Goal: Task Accomplishment & Management: Complete application form

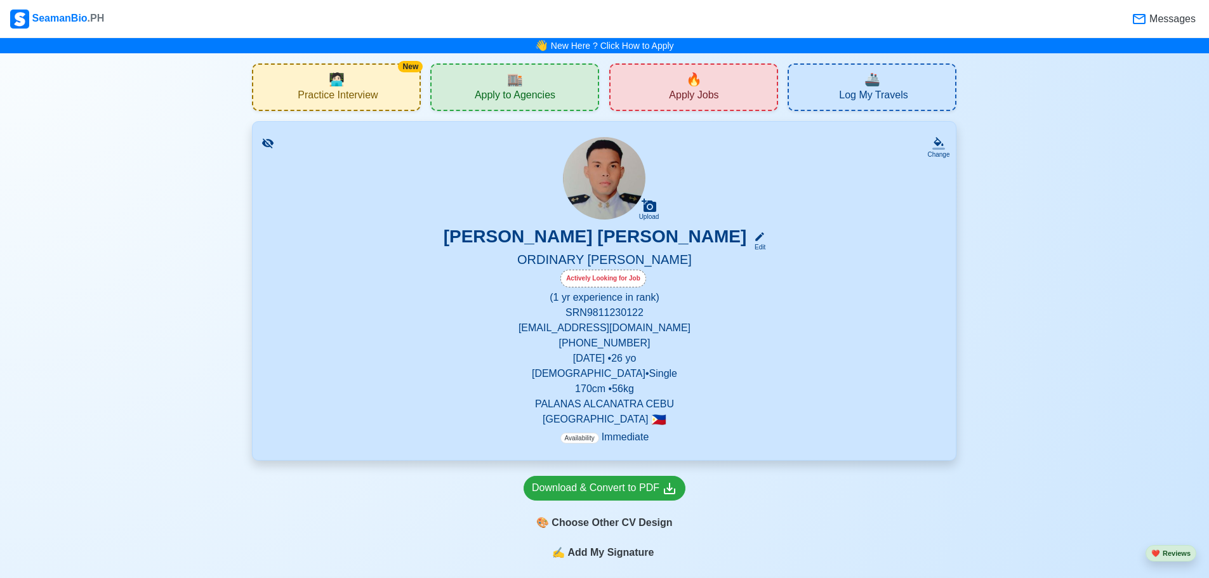
click at [552, 99] on span "Apply to Agencies" at bounding box center [515, 97] width 81 height 16
click at [717, 98] on span "Apply Jobs" at bounding box center [693, 97] width 49 height 16
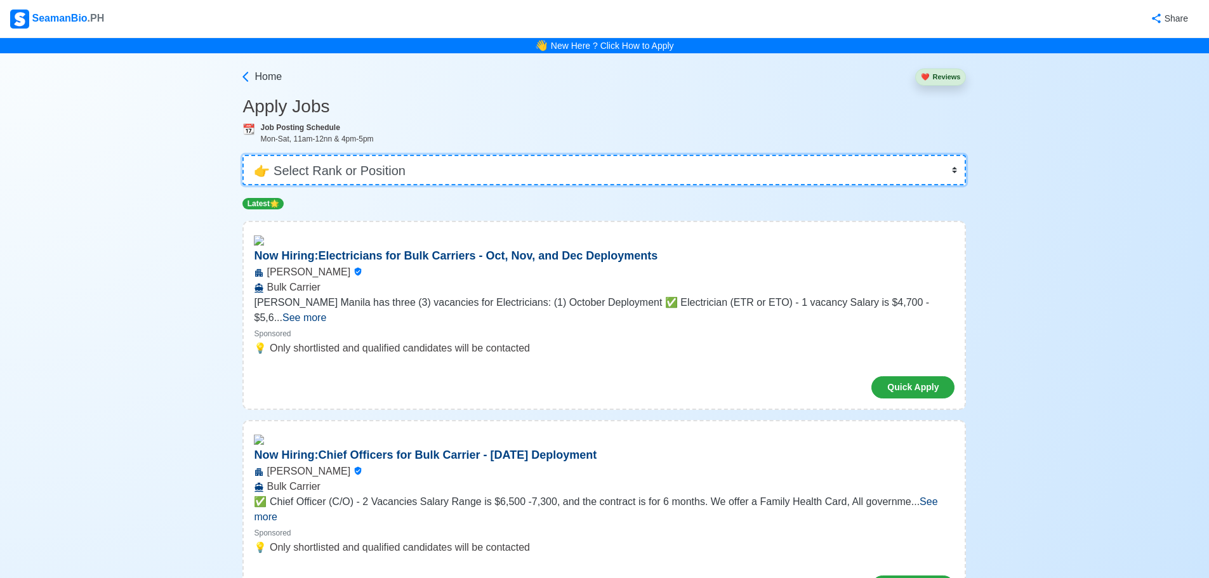
click at [345, 168] on select "👉 Select Rank or Position Master Chief Officer 2nd Officer 3rd Officer Junior O…" at bounding box center [603, 170] width 723 height 30
select select "Ordinary [PERSON_NAME]"
click at [247, 155] on select "👉 Select Rank or Position Master Chief Officer 2nd Officer 3rd Officer Junior O…" at bounding box center [603, 170] width 723 height 30
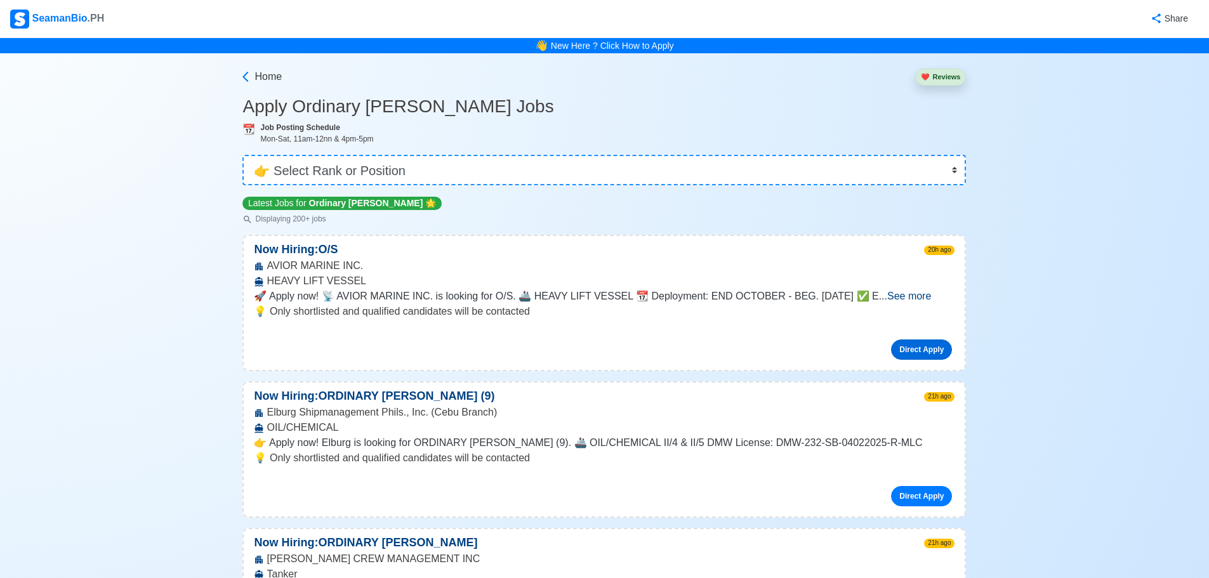
click at [914, 350] on link "Direct Apply" at bounding box center [921, 349] width 61 height 20
click at [906, 344] on link "Direct Apply" at bounding box center [921, 349] width 61 height 20
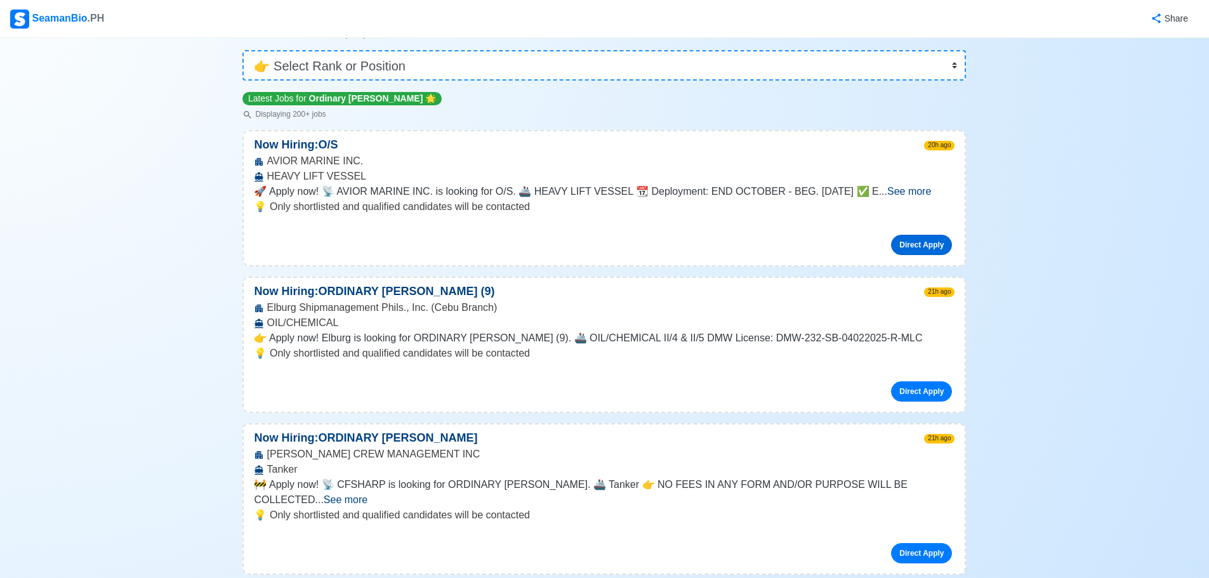
scroll to position [254, 0]
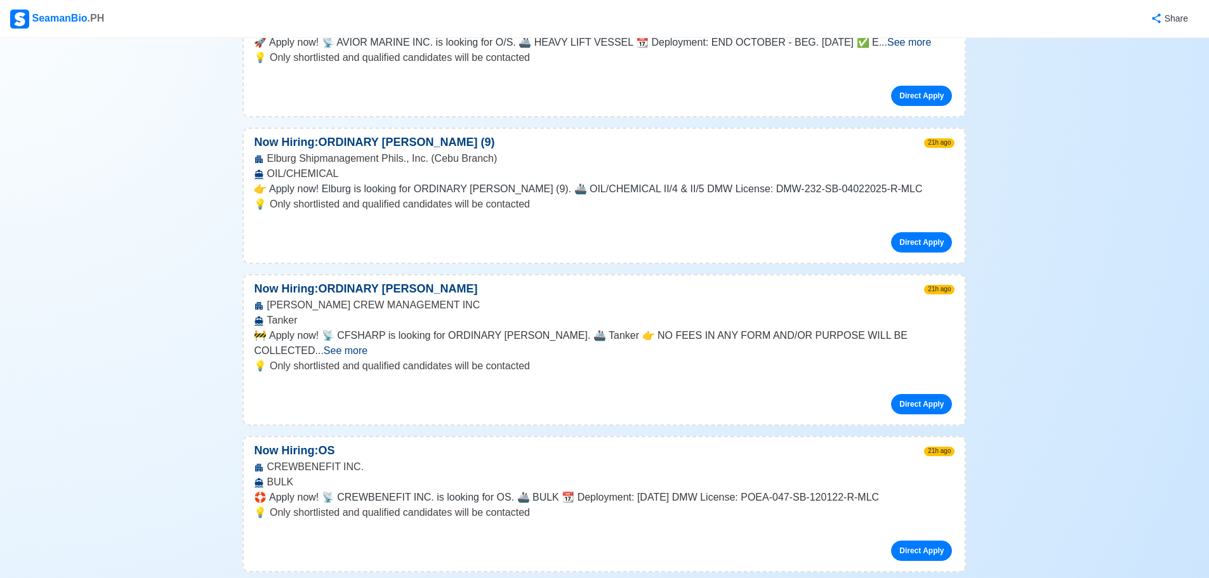
click at [367, 345] on span "See more" at bounding box center [346, 350] width 44 height 11
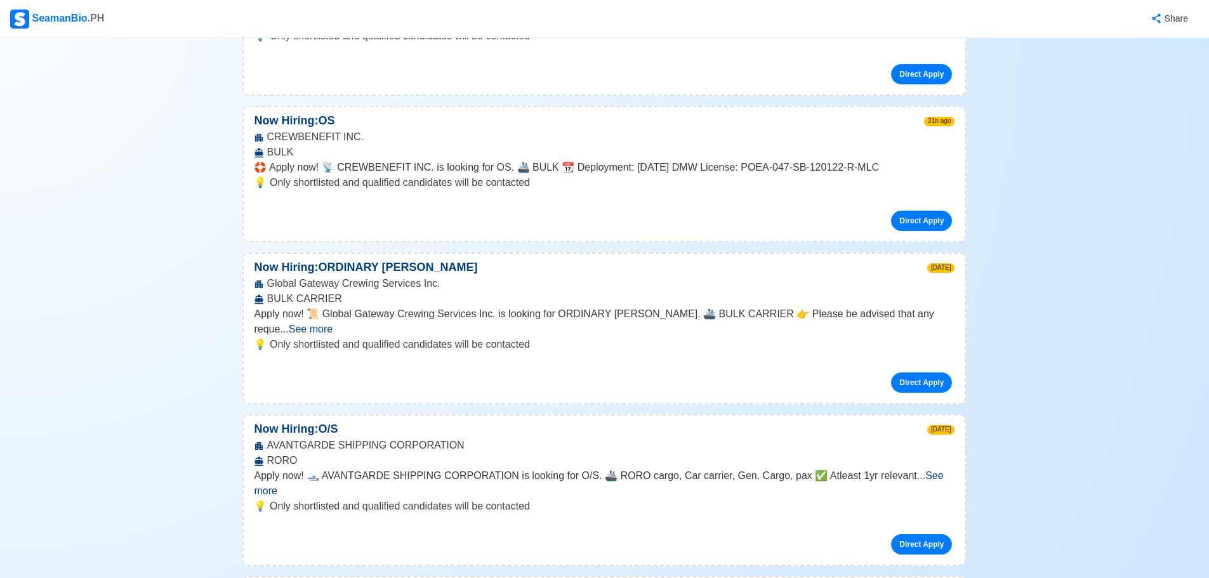
scroll to position [698, 0]
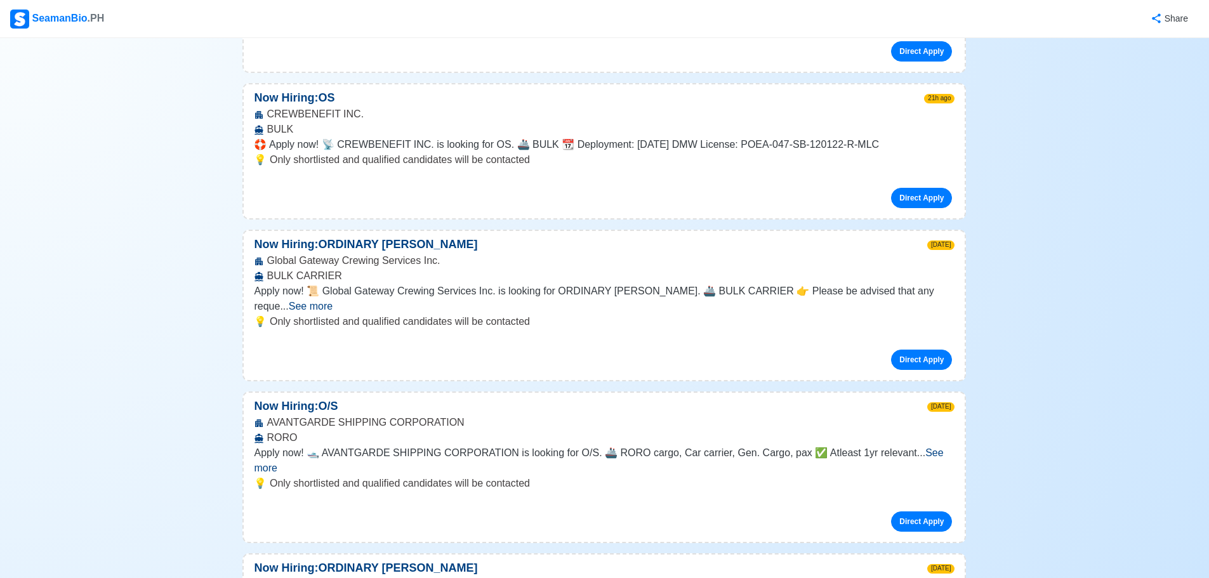
click at [920, 447] on span "See more" at bounding box center [598, 460] width 689 height 26
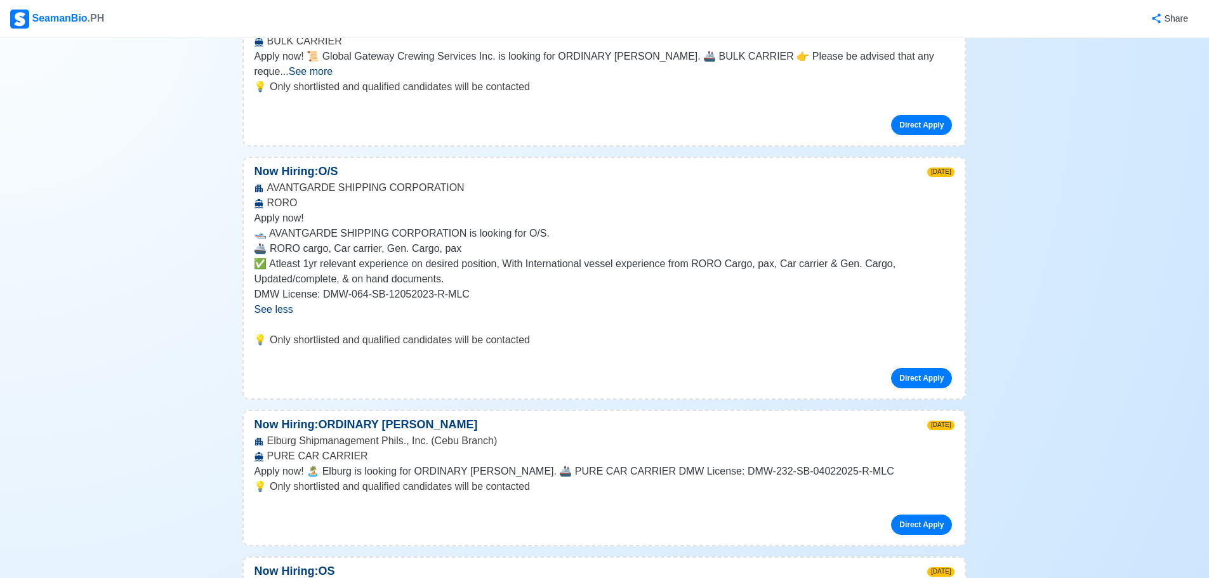
scroll to position [952, 0]
